Goal: Information Seeking & Learning: Learn about a topic

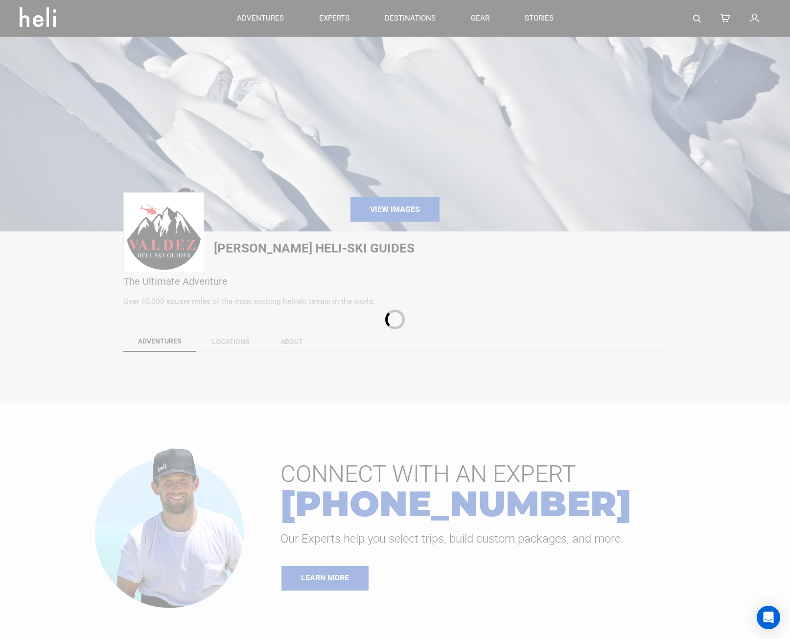
click at [371, 322] on div at bounding box center [395, 319] width 790 height 639
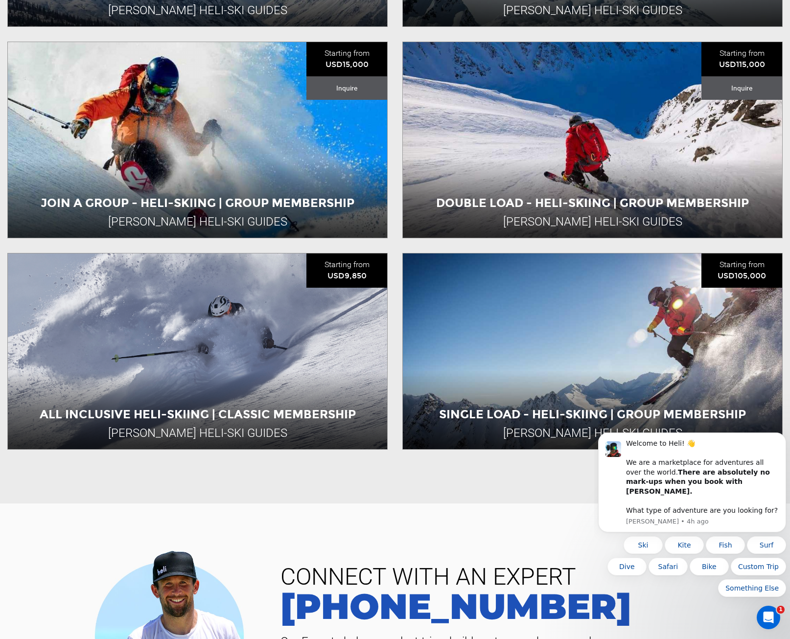
scroll to position [538, 0]
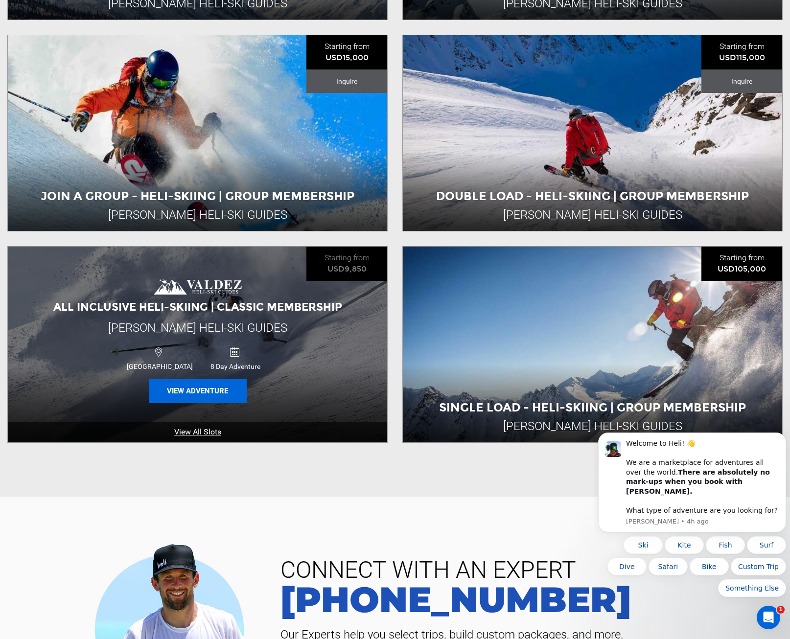
click at [206, 389] on button "View Adventure" at bounding box center [198, 391] width 98 height 24
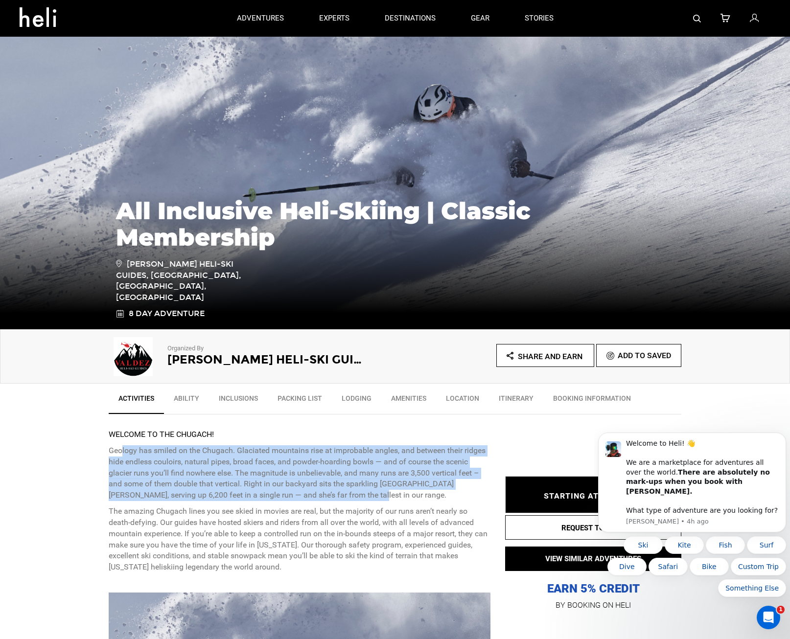
drag, startPoint x: 130, startPoint y: 446, endPoint x: 383, endPoint y: 490, distance: 257.2
click at [383, 490] on p "Geology has smiled on the Chugach. Glaciated mountains rise at improbable angle…" at bounding box center [300, 473] width 382 height 56
drag, startPoint x: 383, startPoint y: 490, endPoint x: 367, endPoint y: 497, distance: 17.4
click at [367, 497] on p "Geology has smiled on the Chugach. Glaciated mountains rise at improbable angle…" at bounding box center [300, 473] width 382 height 56
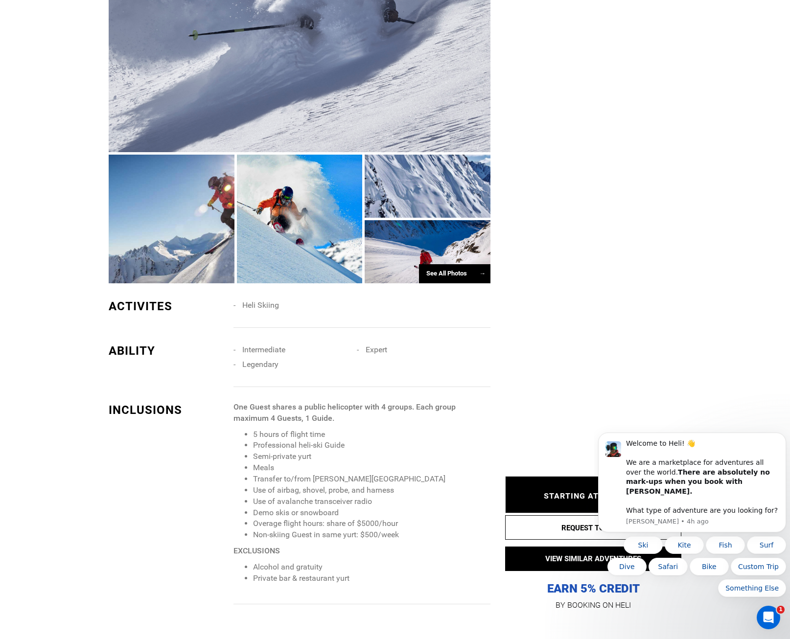
scroll to position [734, 0]
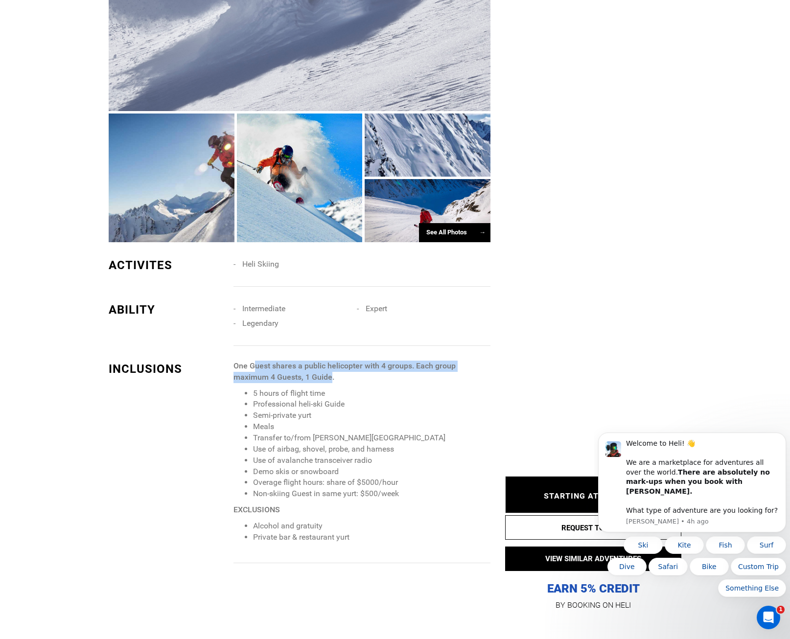
drag, startPoint x: 255, startPoint y: 367, endPoint x: 332, endPoint y: 376, distance: 77.3
click at [332, 376] on strong "One Guest shares a public helicopter with 4 groups. Each group maximum 4 Guests…" at bounding box center [344, 371] width 222 height 21
drag, startPoint x: 332, startPoint y: 376, endPoint x: 318, endPoint y: 378, distance: 14.4
click at [318, 378] on strong "One Guest shares a public helicopter with 4 groups. Each group maximum 4 Guests…" at bounding box center [344, 371] width 222 height 21
click at [311, 371] on p "One Guest shares a public helicopter with 4 groups. Each group maximum 4 Guests…" at bounding box center [361, 372] width 257 height 23
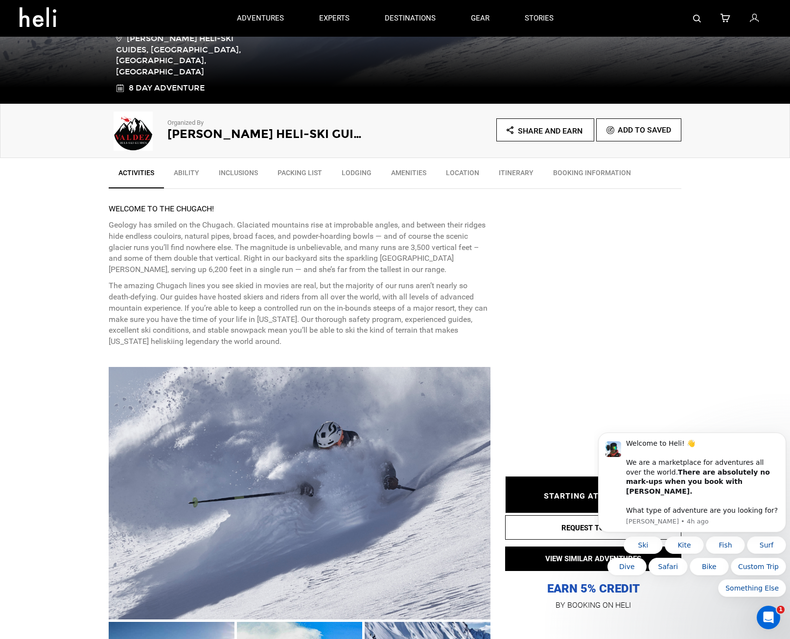
scroll to position [0, 0]
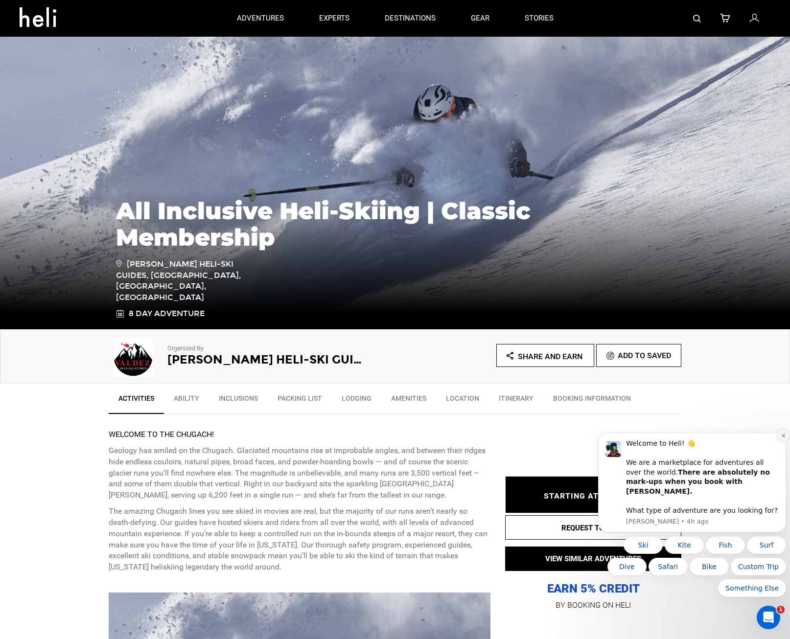
click at [781, 438] on icon "Dismiss notification" at bounding box center [782, 435] width 5 height 5
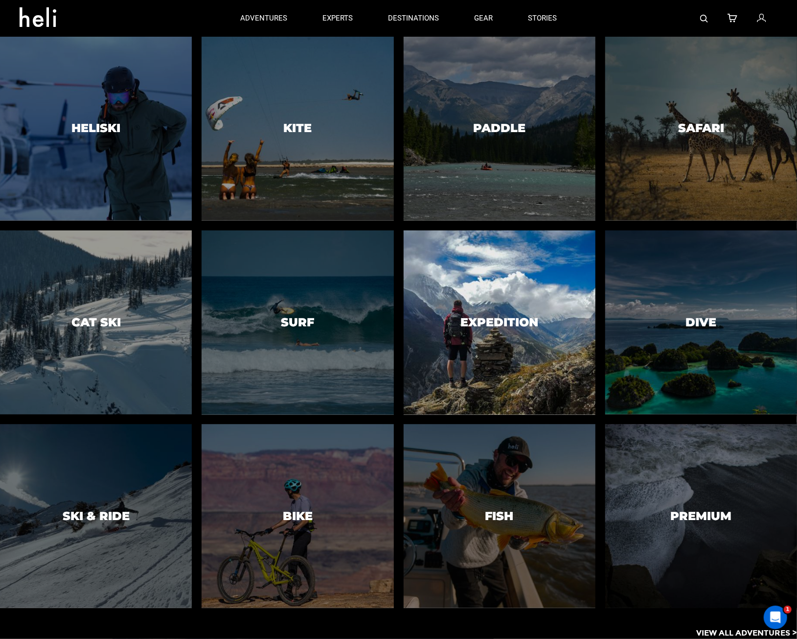
click at [548, 354] on div at bounding box center [500, 322] width 196 height 188
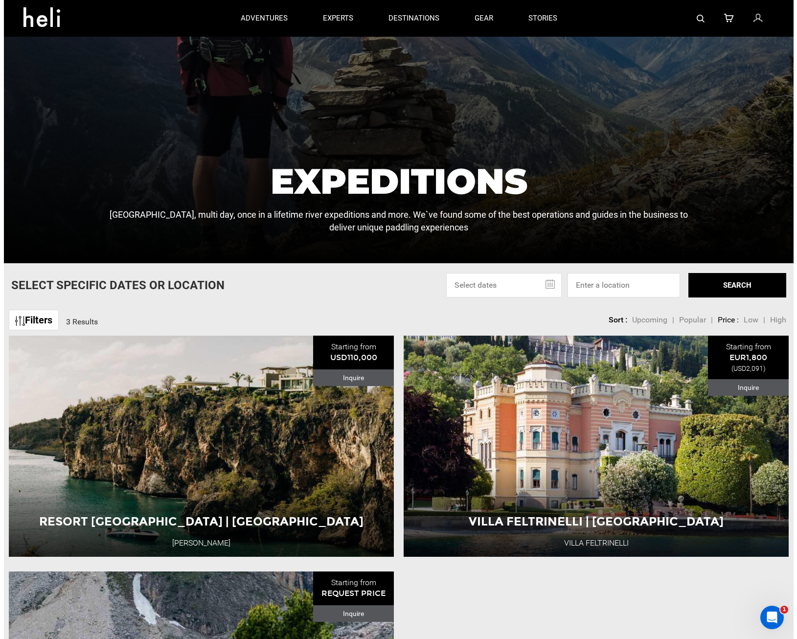
scroll to position [196, 0]
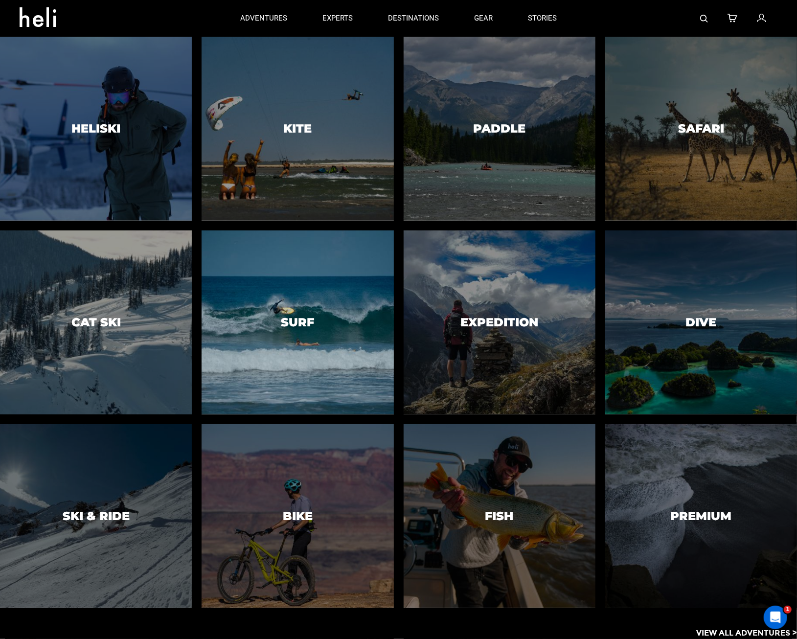
click at [304, 335] on div at bounding box center [298, 322] width 196 height 188
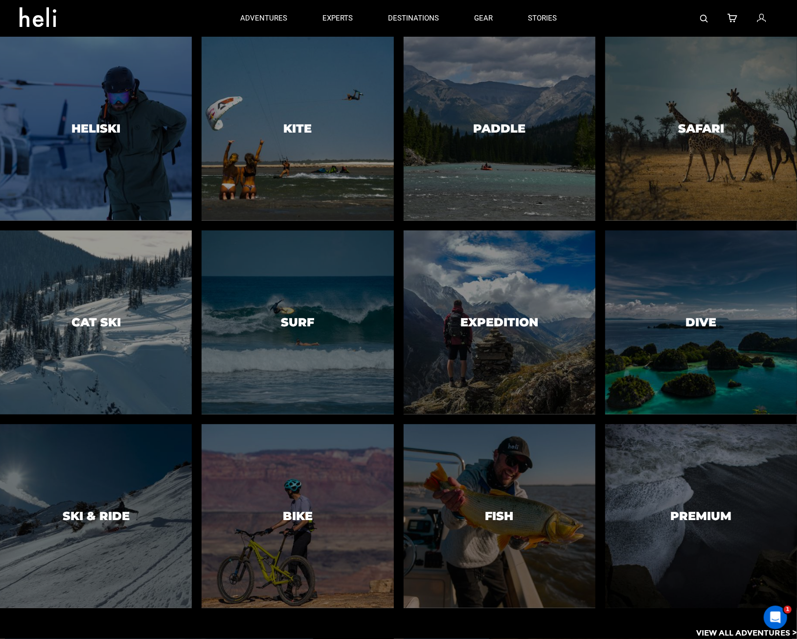
drag, startPoint x: 255, startPoint y: 97, endPoint x: 258, endPoint y: 102, distance: 5.5
click at [260, 101] on div at bounding box center [298, 129] width 196 height 188
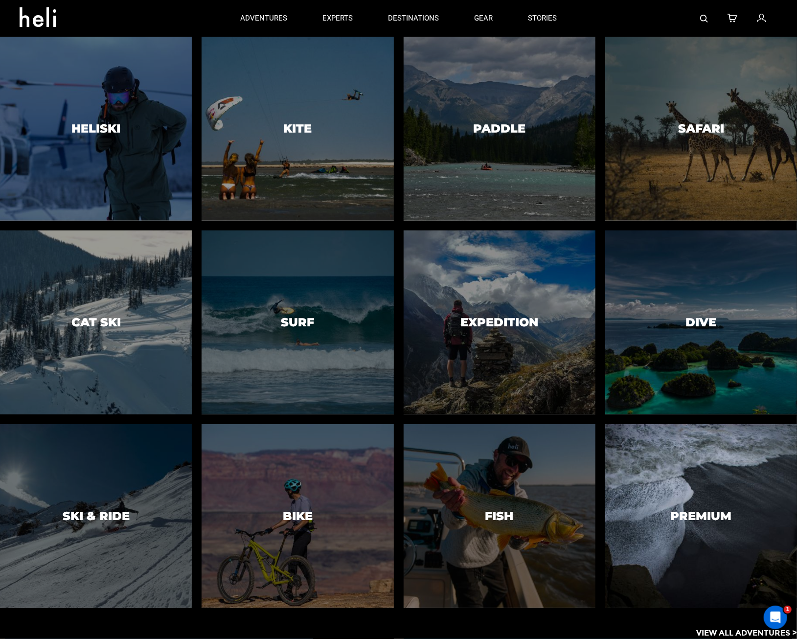
click at [156, 149] on div at bounding box center [96, 129] width 196 height 188
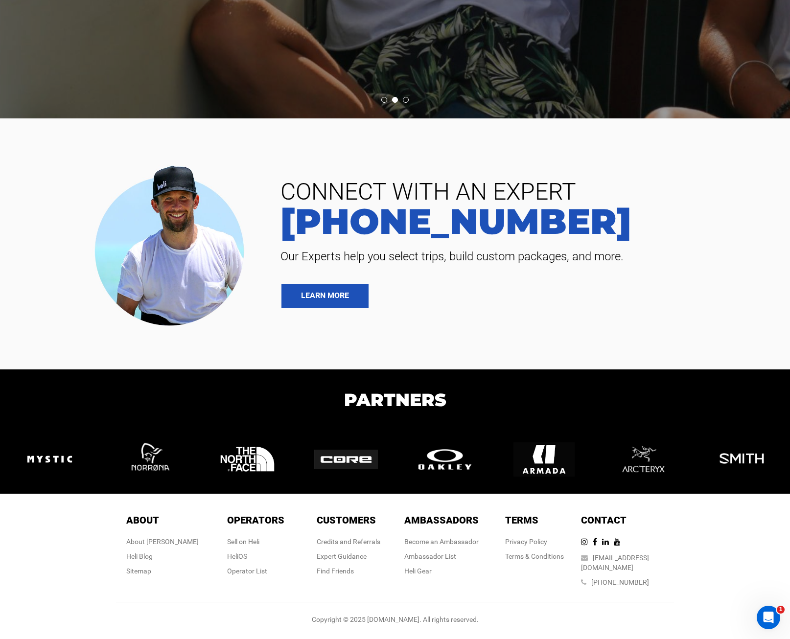
scroll to position [4092, 0]
